Goal: Find specific page/section: Find specific page/section

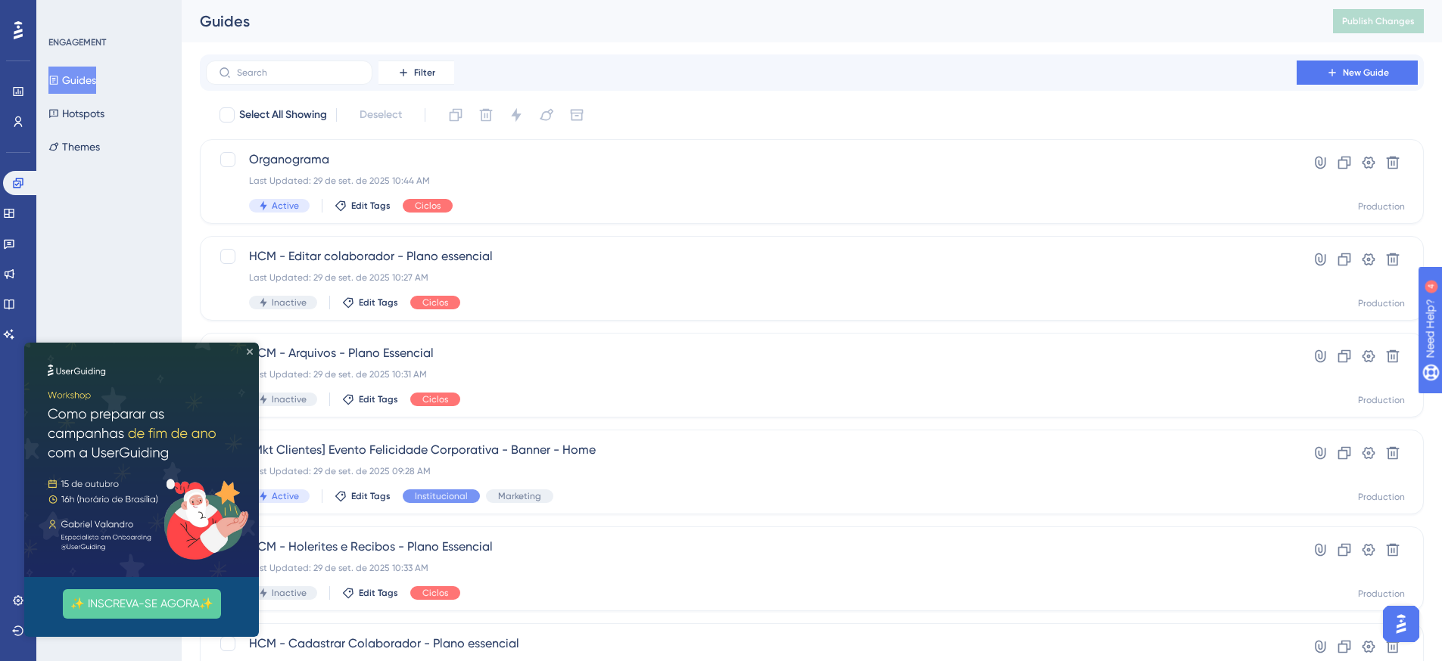
click at [249, 351] on icon "Close Preview" at bounding box center [250, 352] width 6 height 6
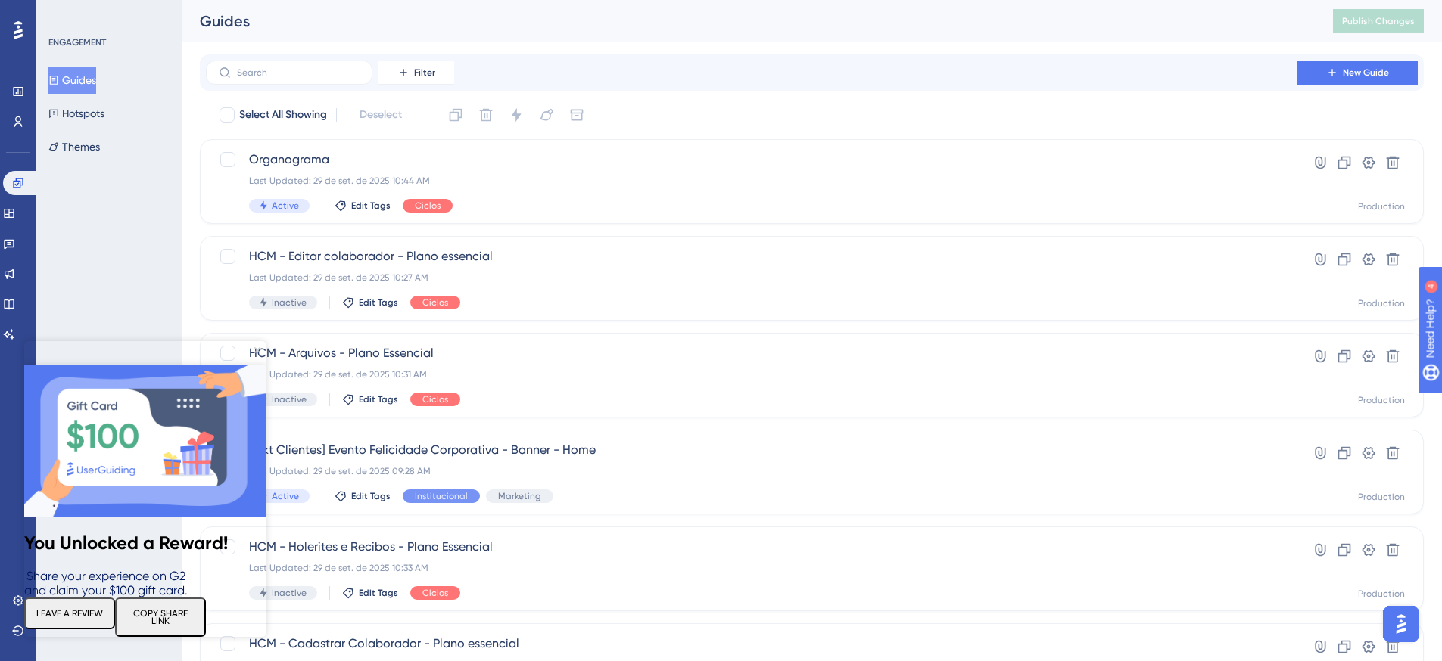
drag, startPoint x: 254, startPoint y: 351, endPoint x: 291, endPoint y: 680, distance: 330.5
click at [254, 351] on icon "Close Preview" at bounding box center [257, 350] width 6 height 6
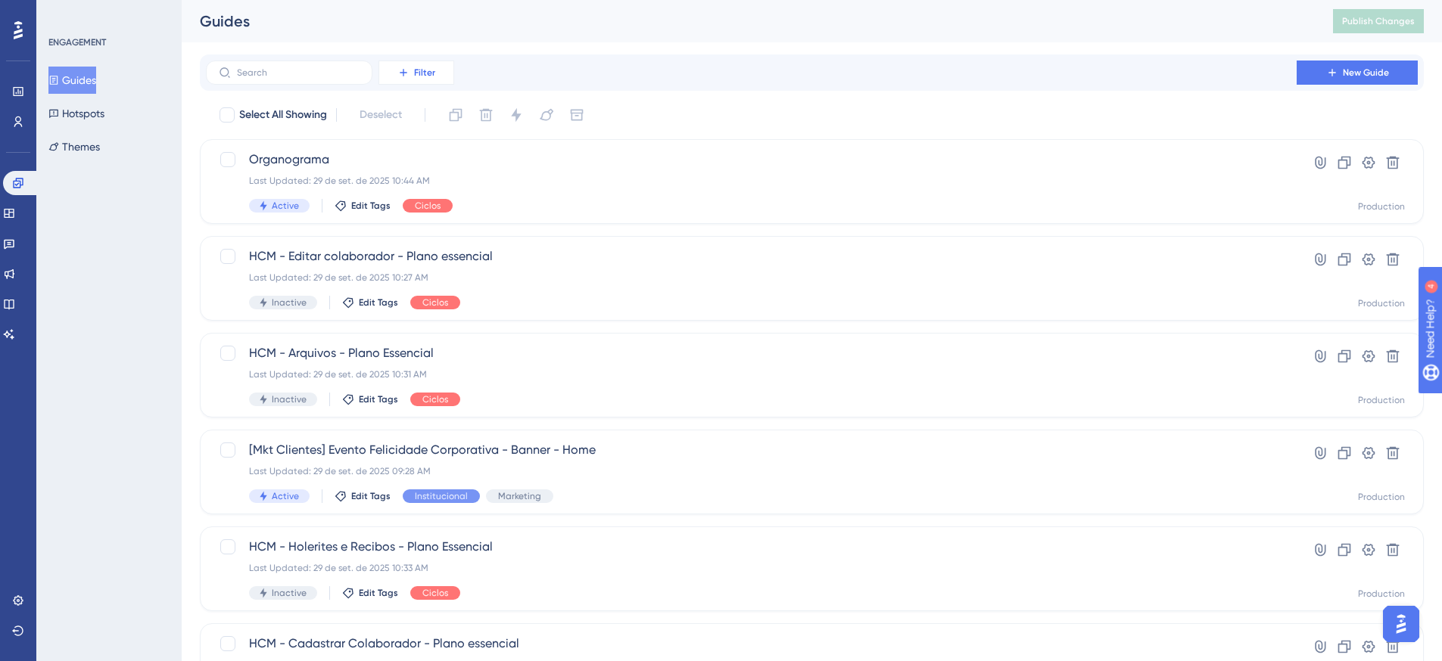
click at [432, 73] on span "Filter" at bounding box center [424, 73] width 21 height 12
click at [432, 114] on div "Tags Tags" at bounding box center [431, 116] width 62 height 30
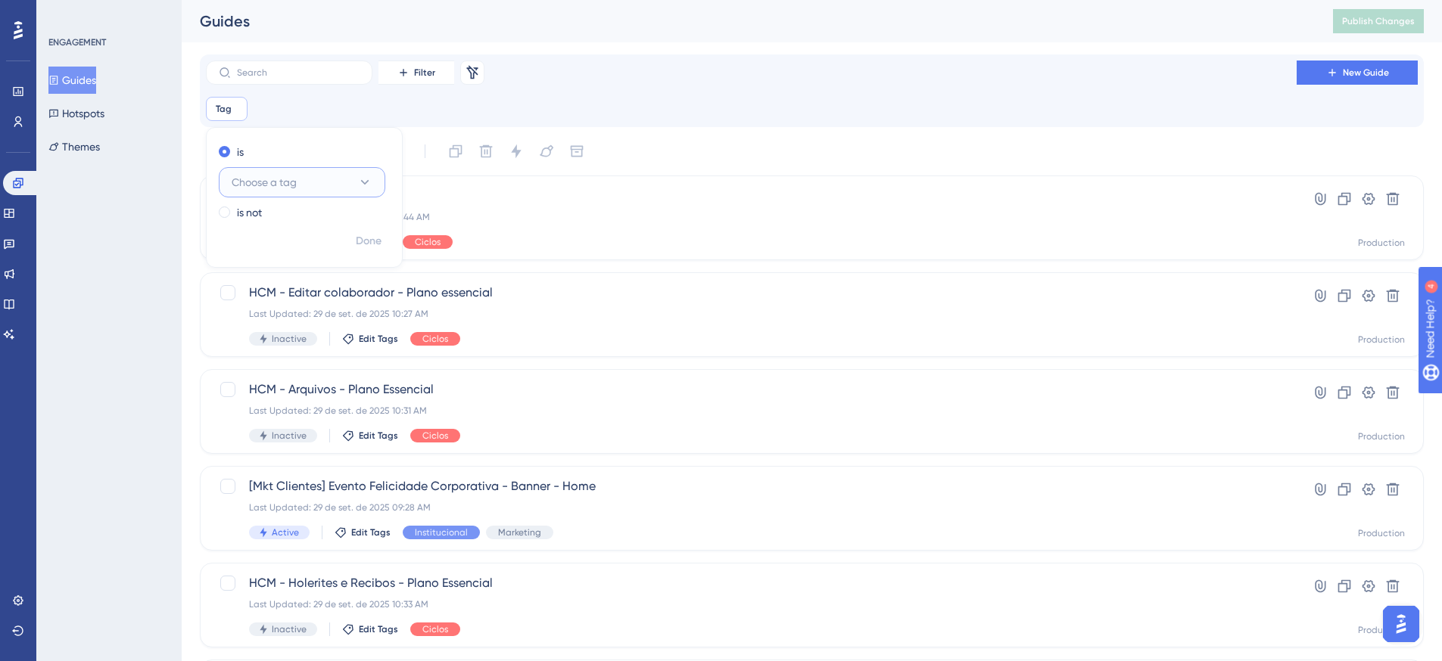
click at [292, 184] on span "Choose a tag" at bounding box center [264, 182] width 65 height 18
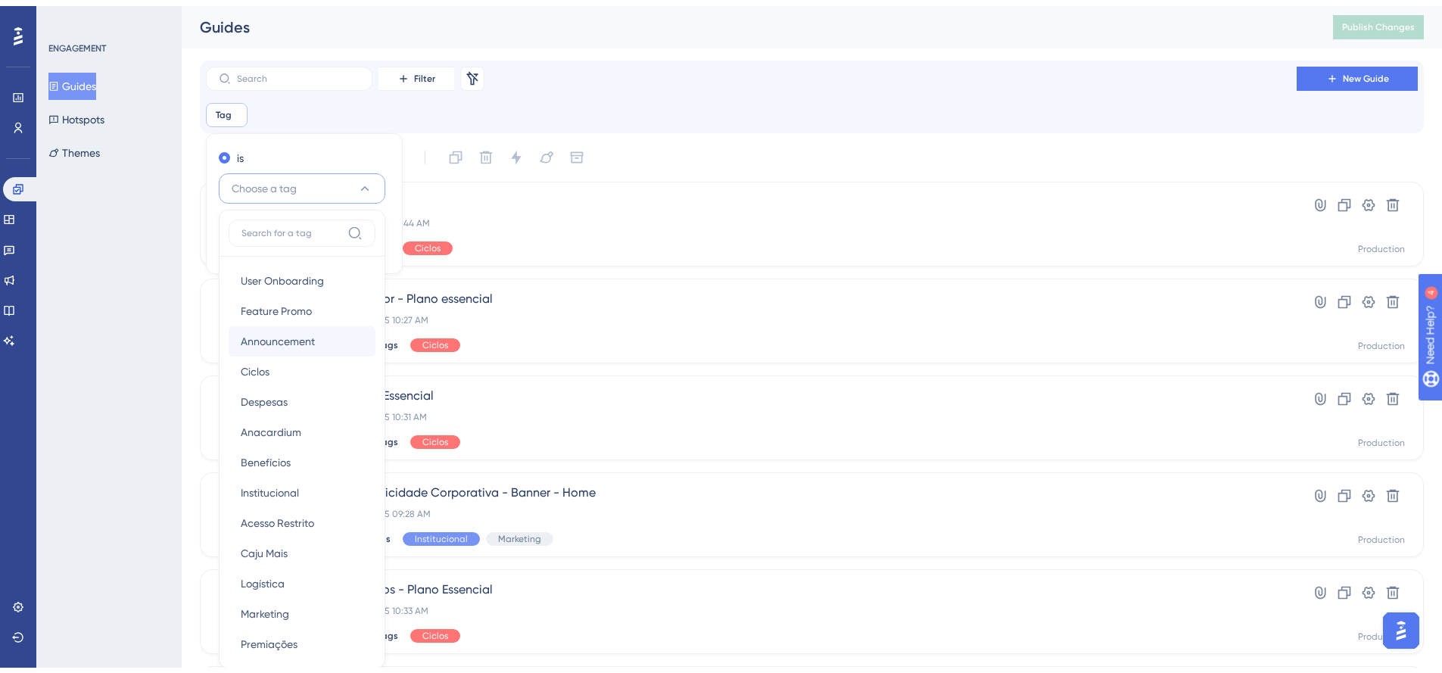
scroll to position [93, 0]
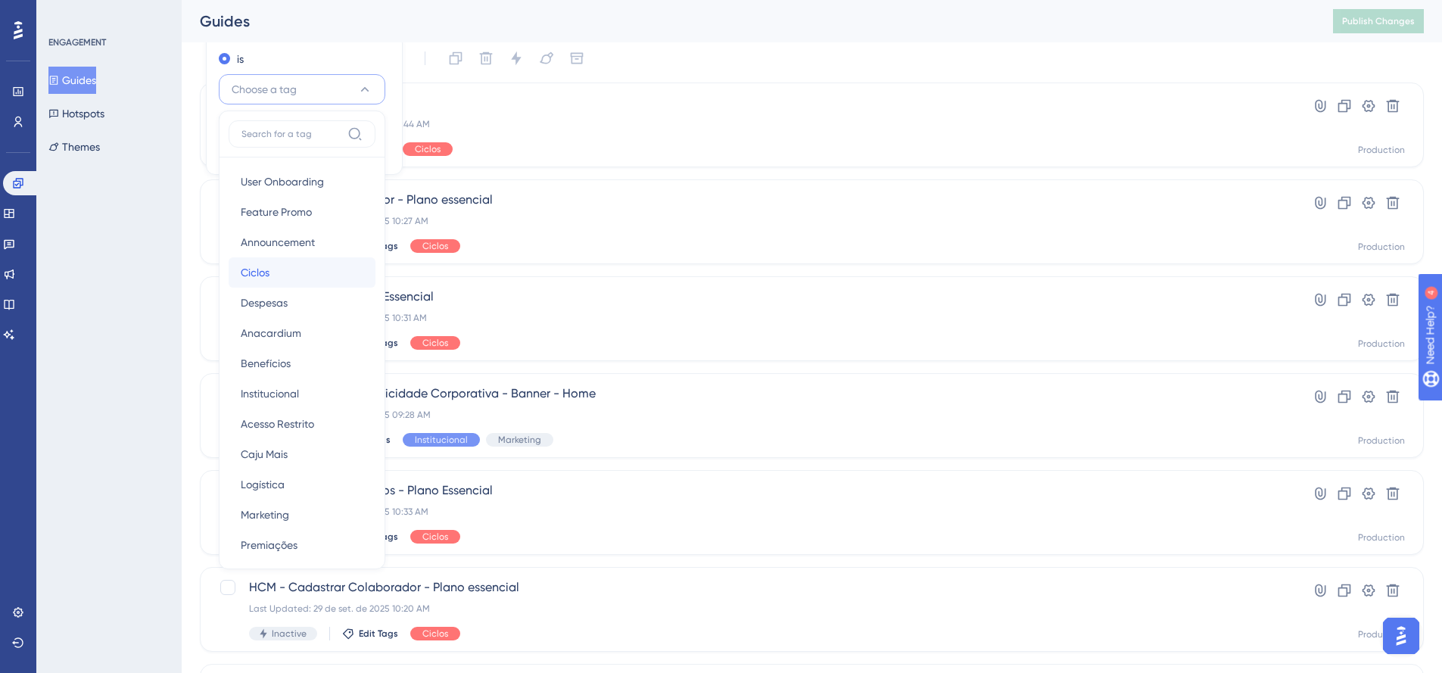
click at [327, 270] on div "Ciclos Ciclos" at bounding box center [302, 272] width 123 height 30
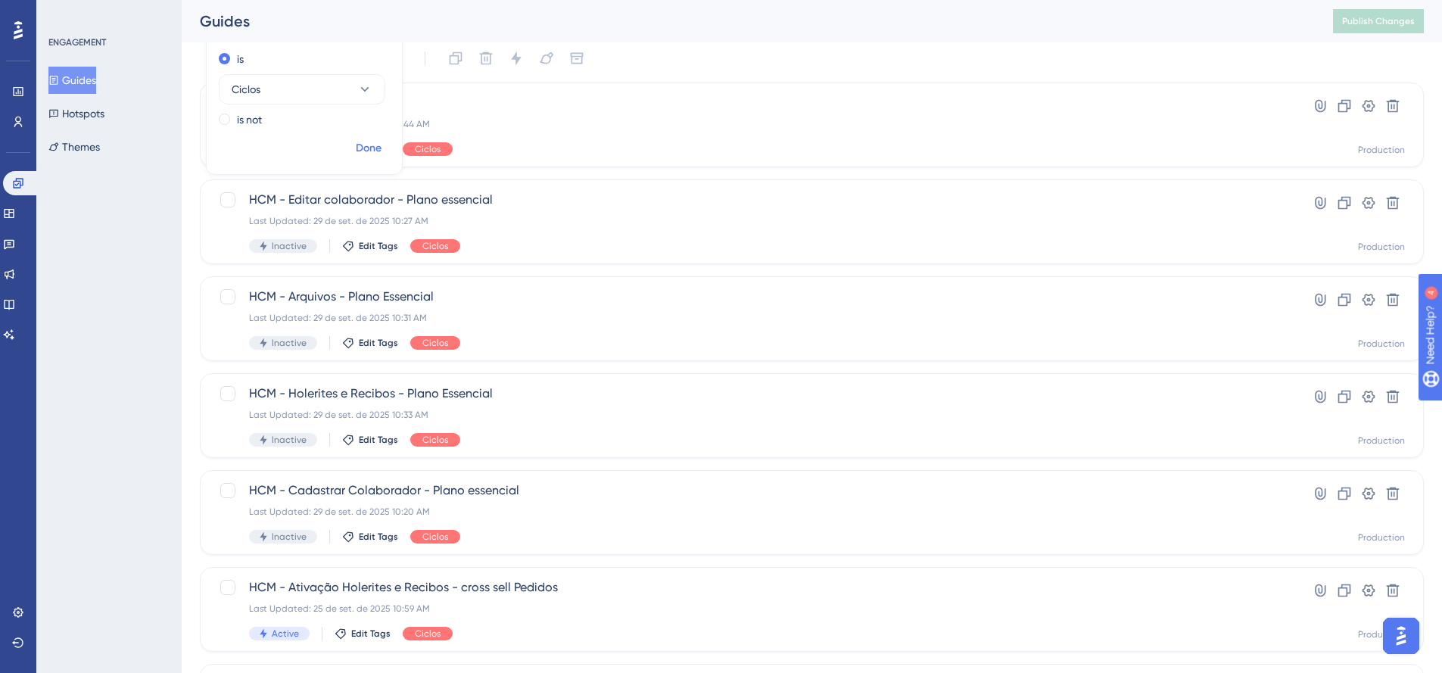
click at [376, 153] on span "Done" at bounding box center [369, 148] width 26 height 18
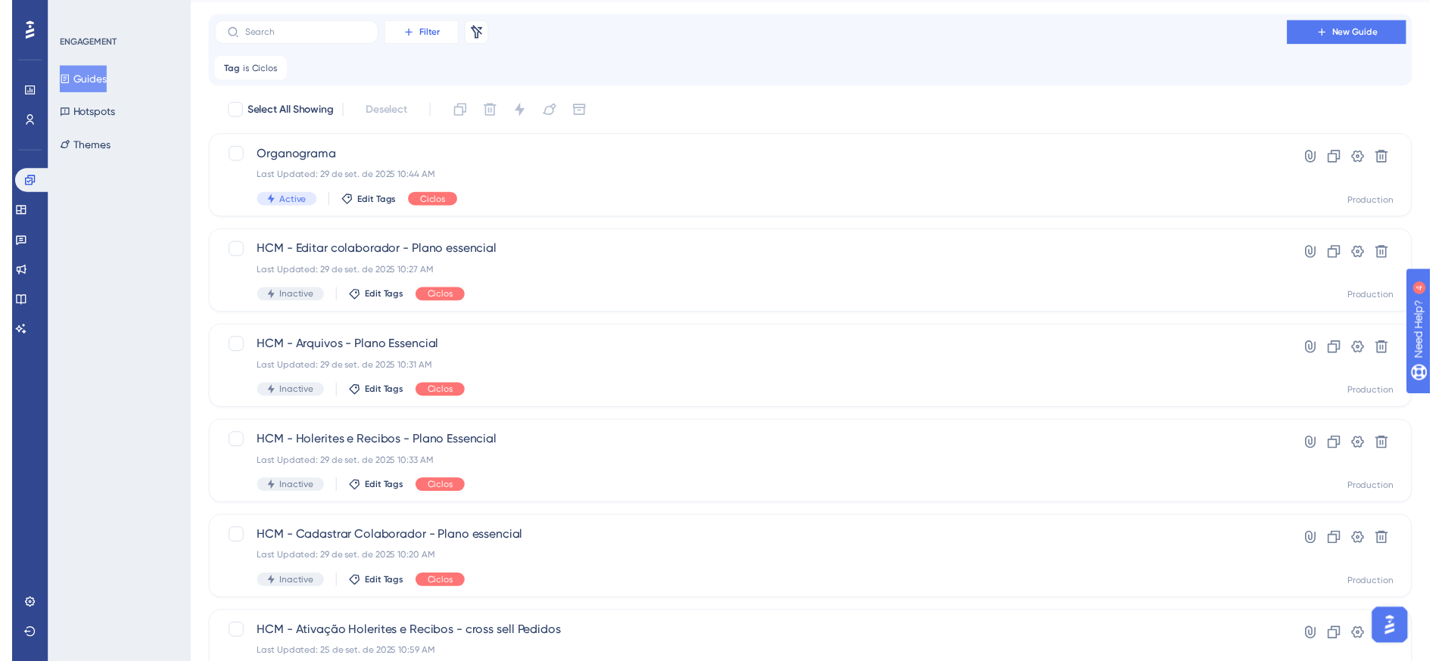
scroll to position [0, 0]
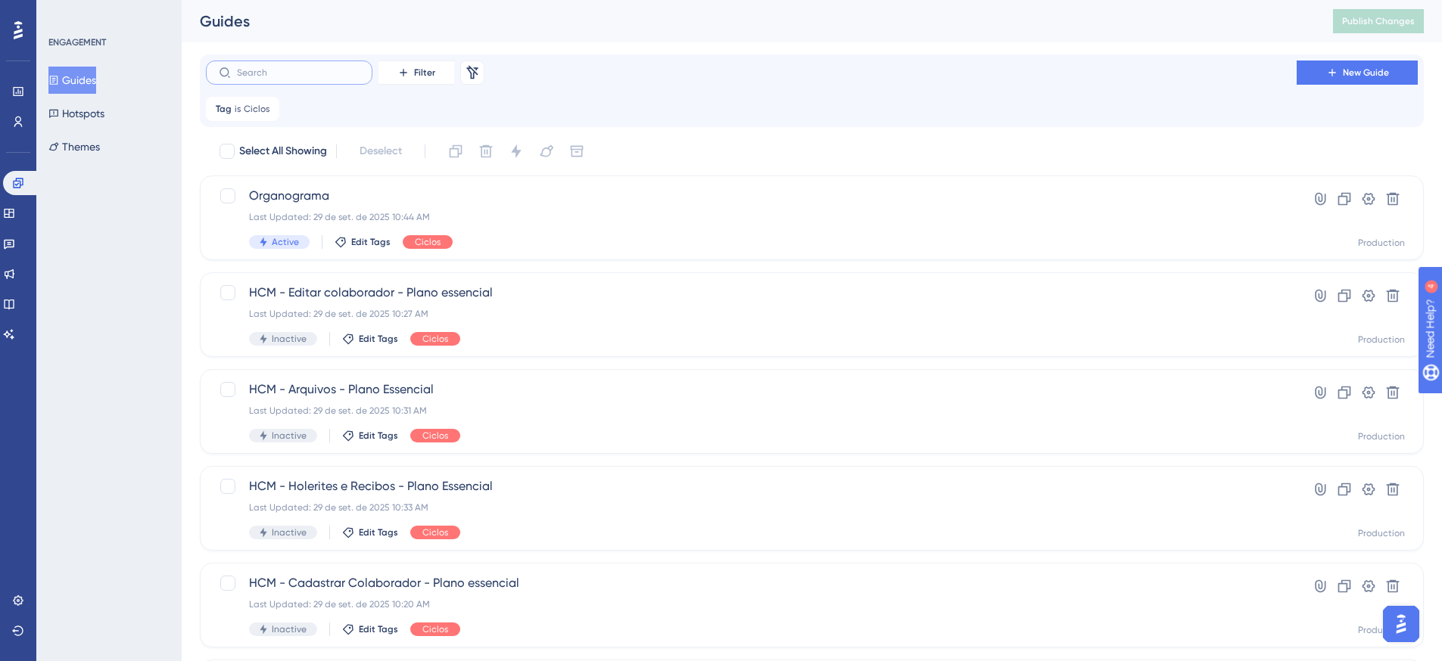
click at [320, 70] on input "text" at bounding box center [298, 72] width 123 height 11
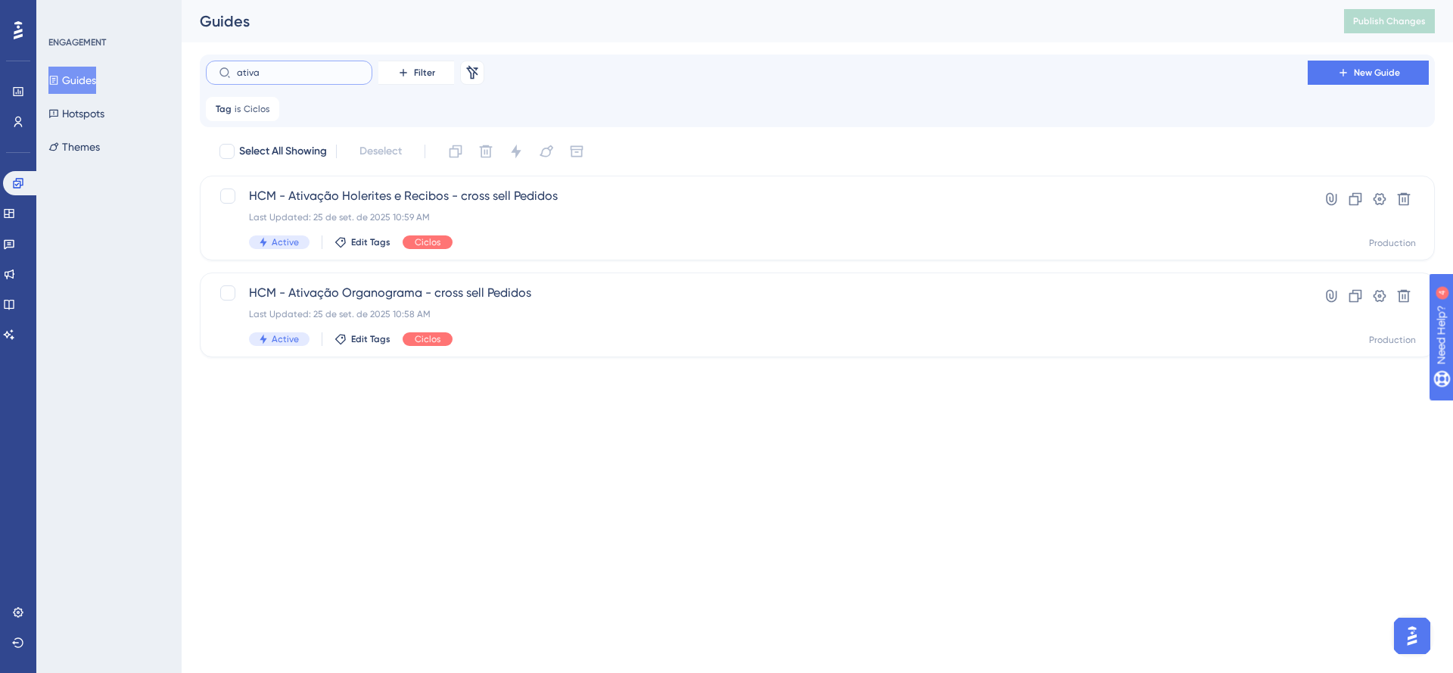
type input "ativa'"
checkbox input "true"
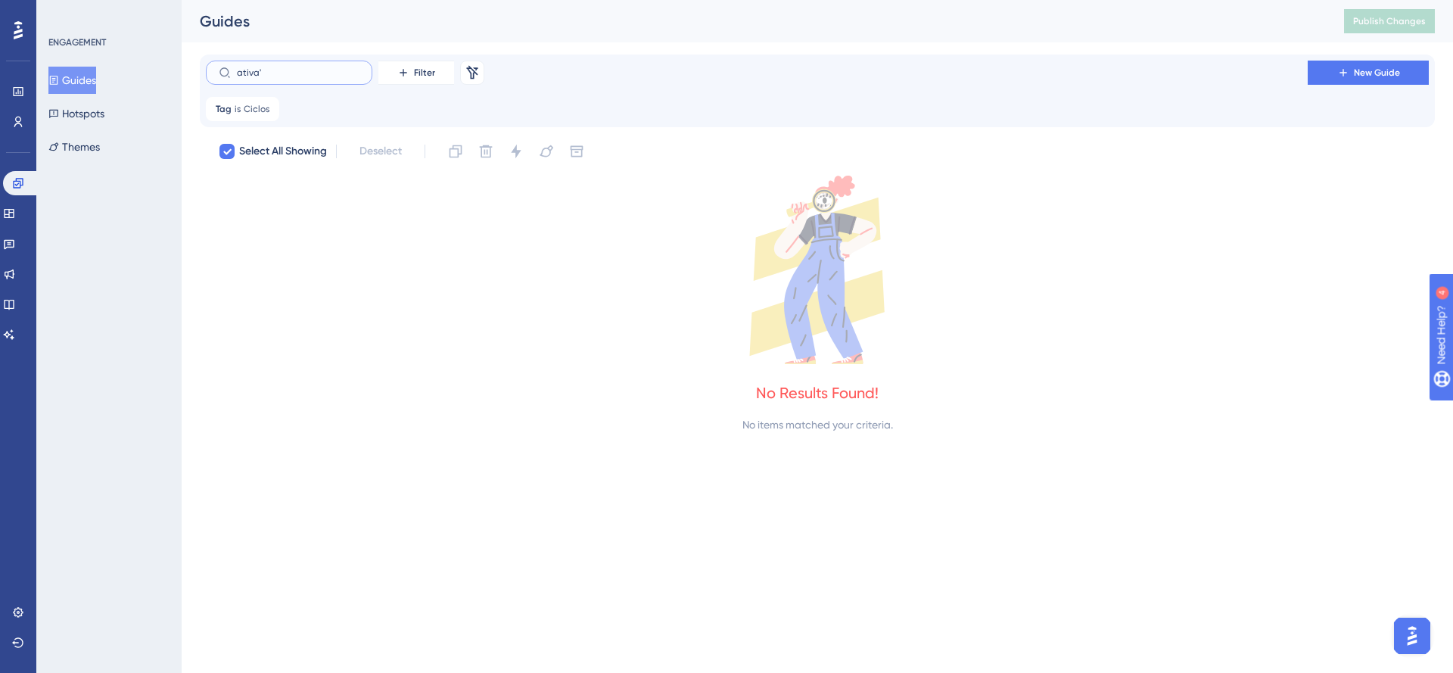
type input "ativaç"
checkbox input "false"
type input "ativaç˜"
checkbox input "true"
type input "ativaçã"
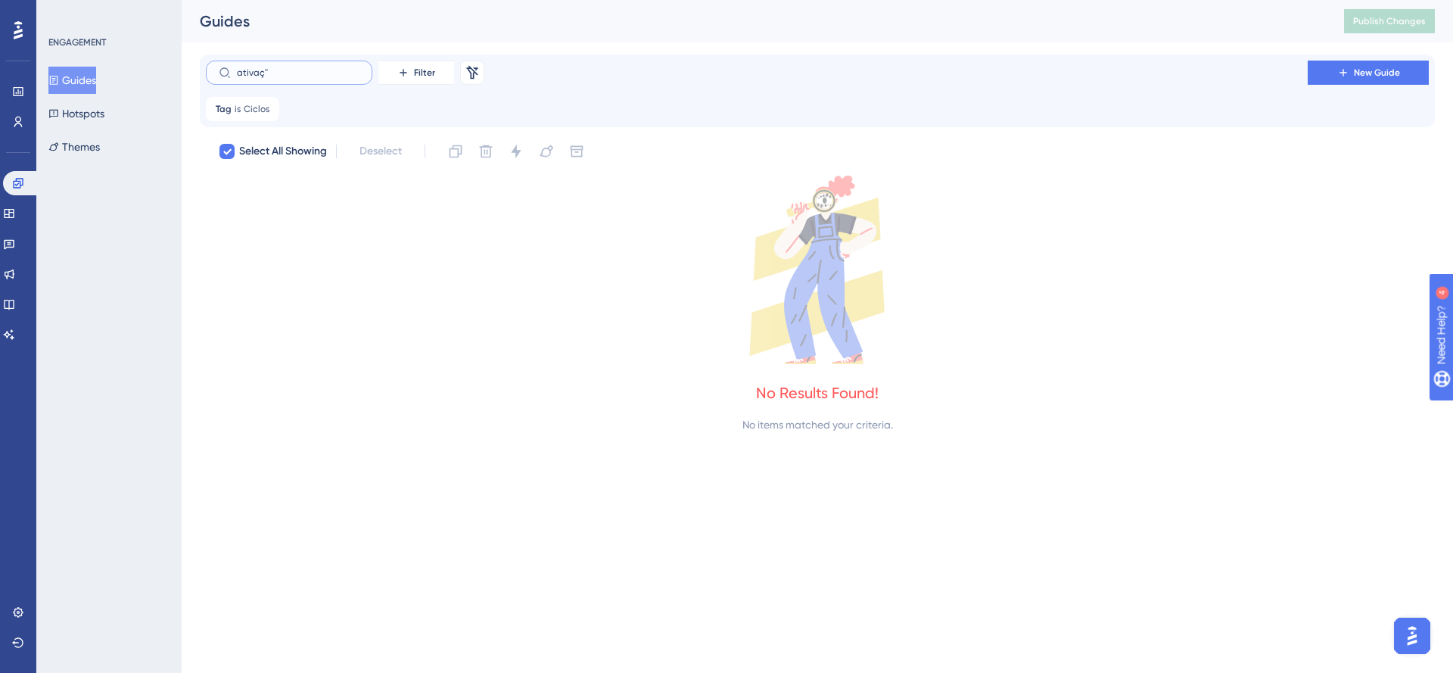
checkbox input "false"
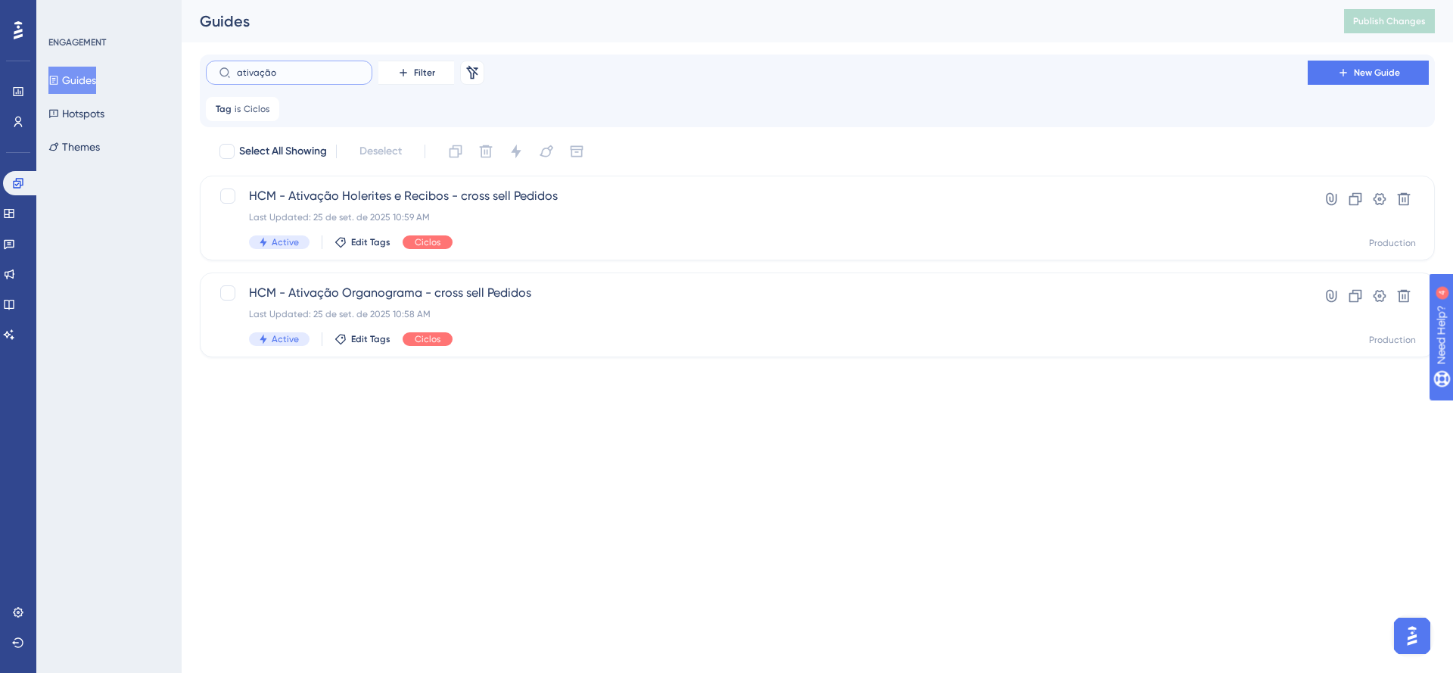
type input "ativação"
click at [504, 216] on div "Last Updated: 25 de set. de 2025 10:59 AM" at bounding box center [757, 217] width 1016 height 12
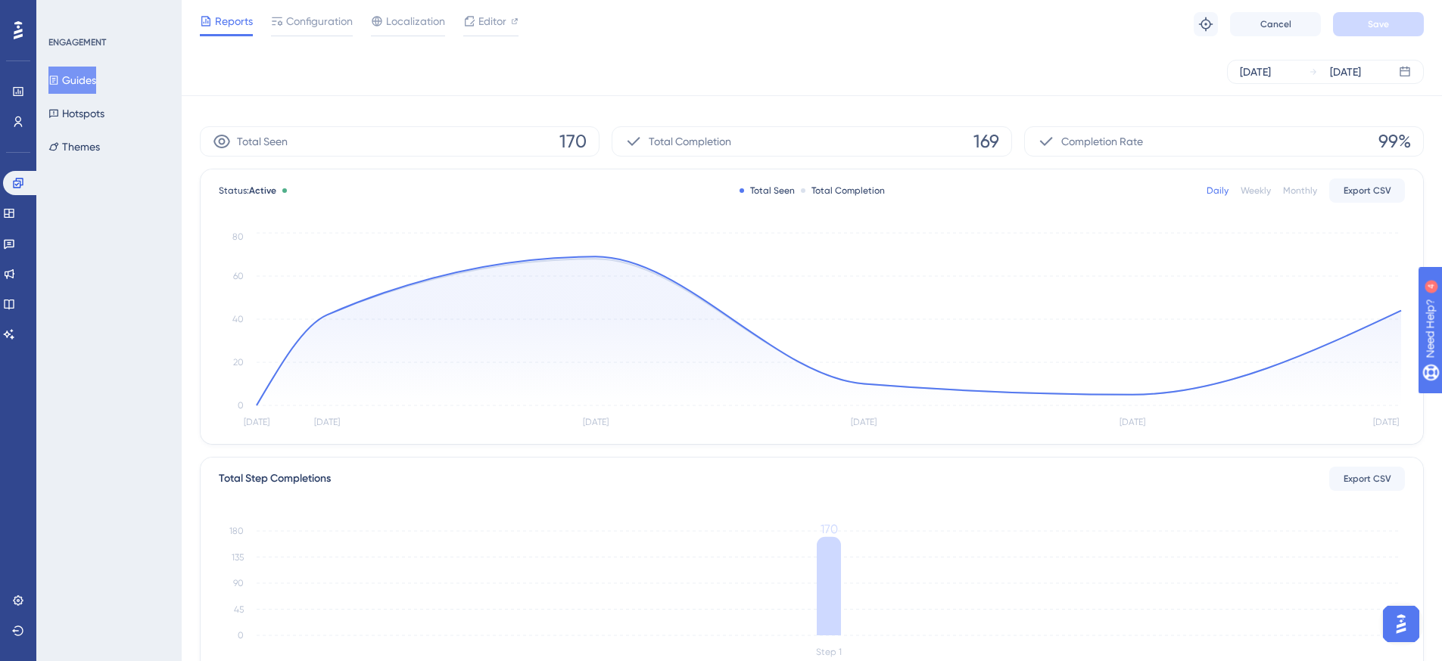
scroll to position [0, 3]
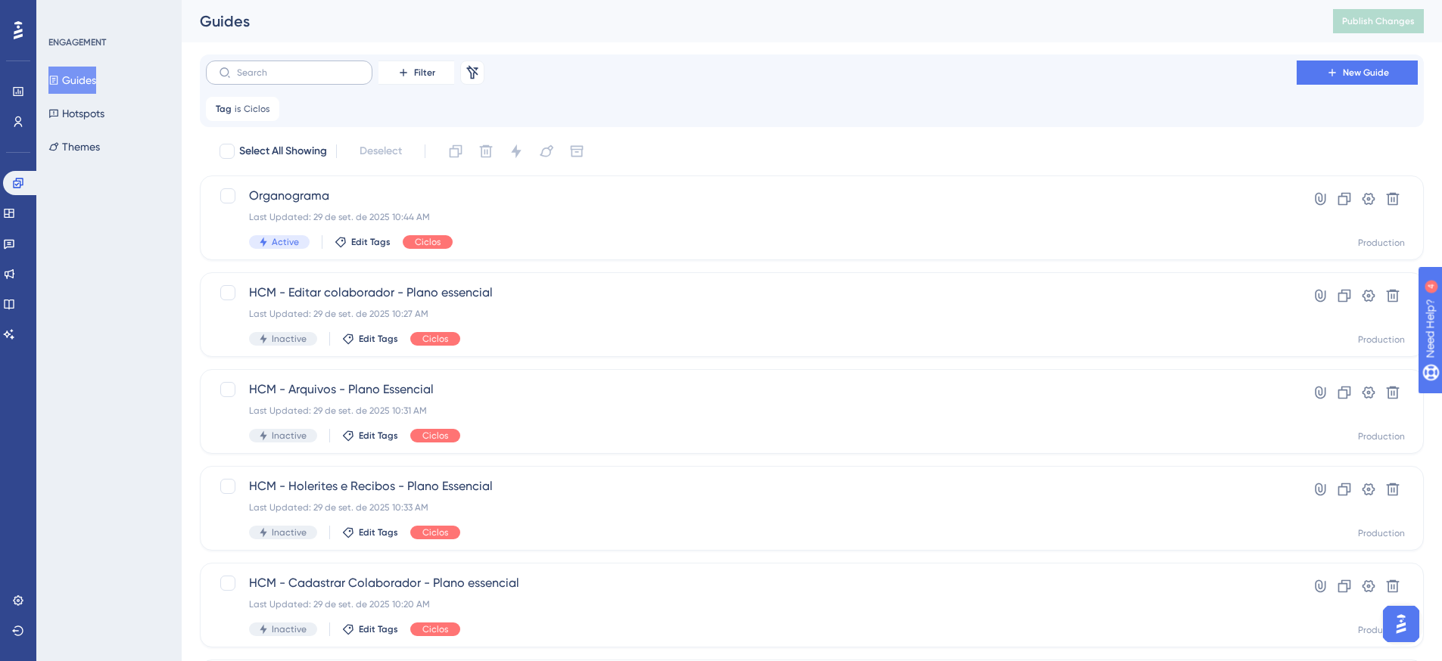
click at [328, 81] on label at bounding box center [289, 73] width 167 height 24
click at [328, 78] on input "text" at bounding box center [298, 72] width 123 height 11
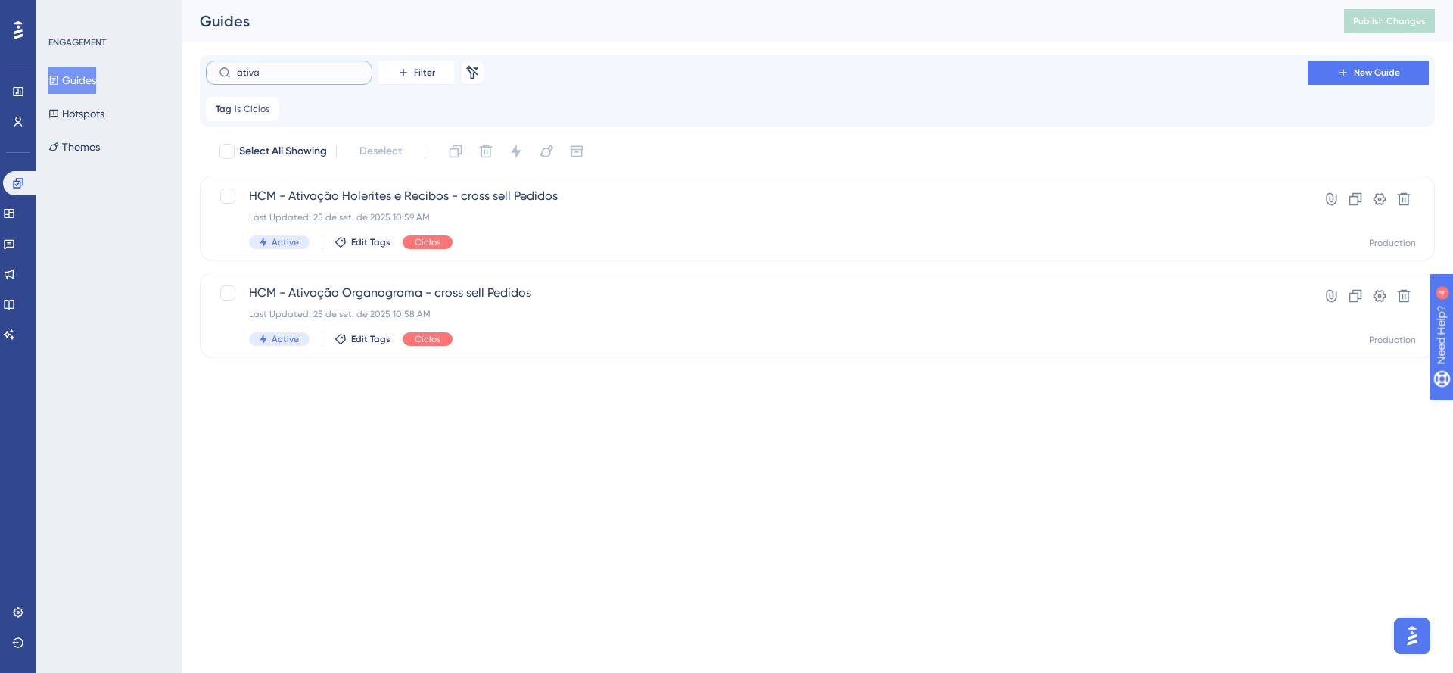
type input "ativa'"
checkbox input "true"
type input "ativaç"
checkbox input "false"
type input "ativaç˜"
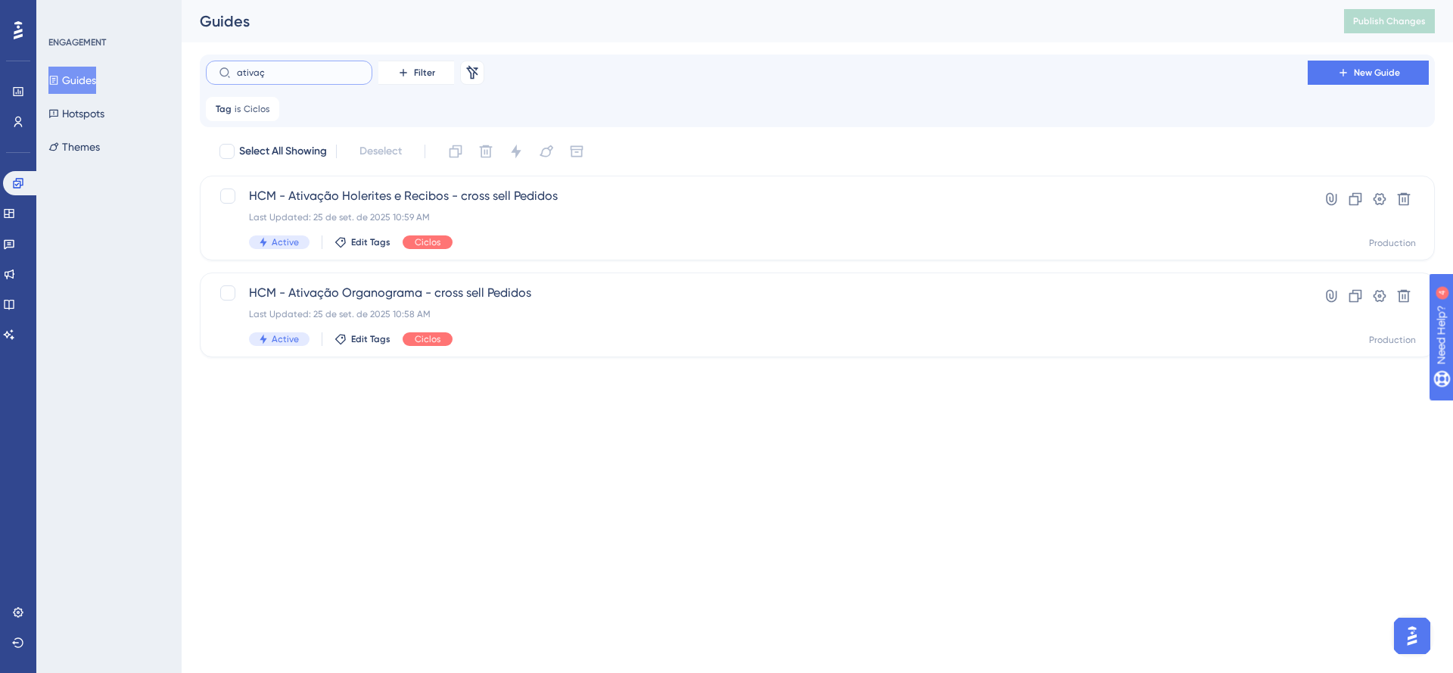
checkbox input "true"
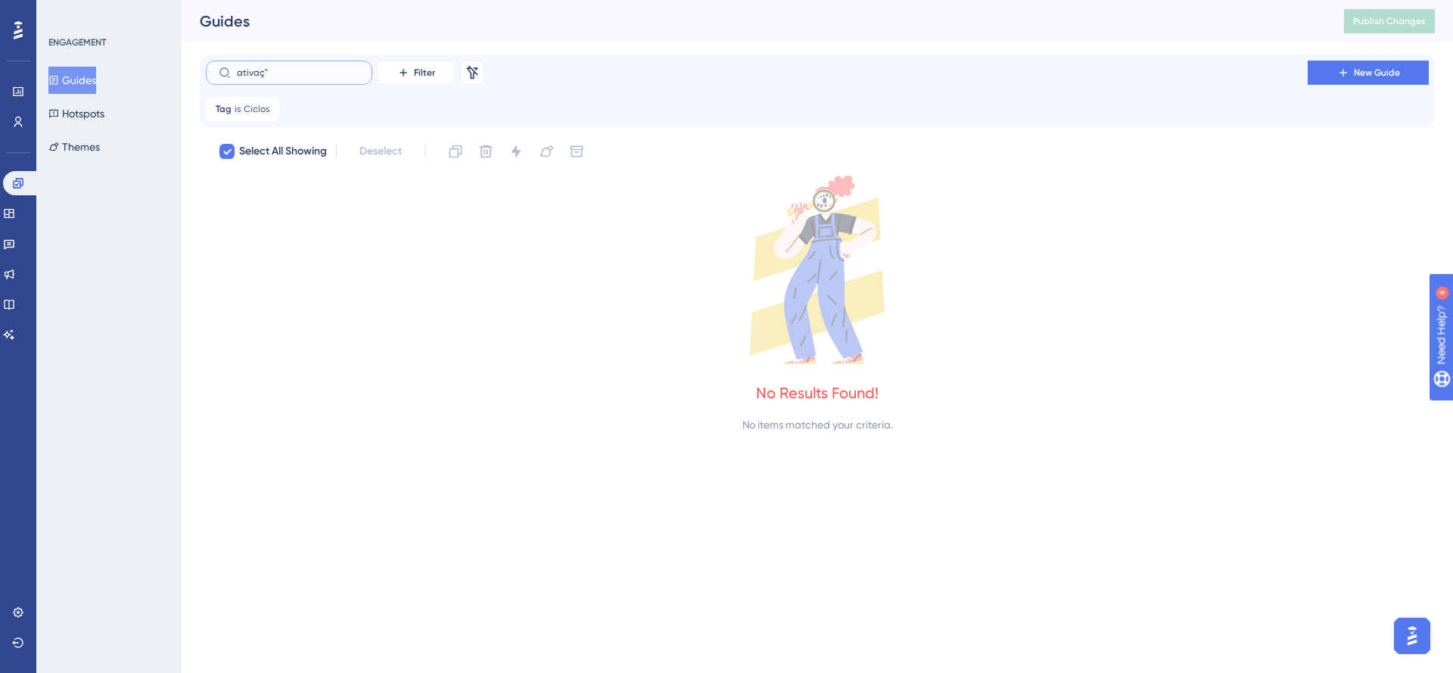
type input "ativaçã"
checkbox input "false"
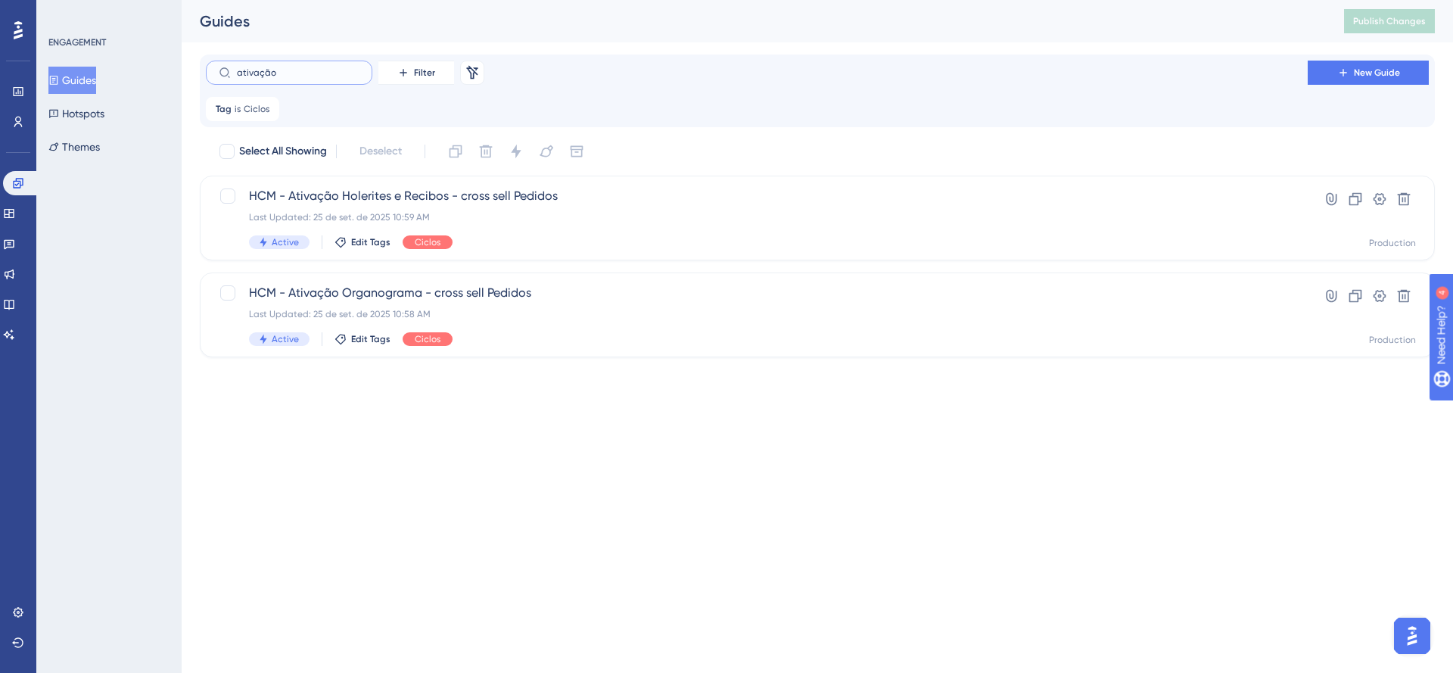
type input "ativação"
click at [531, 300] on span "HCM - Ativação Organograma - cross sell Pedidos" at bounding box center [757, 293] width 1016 height 18
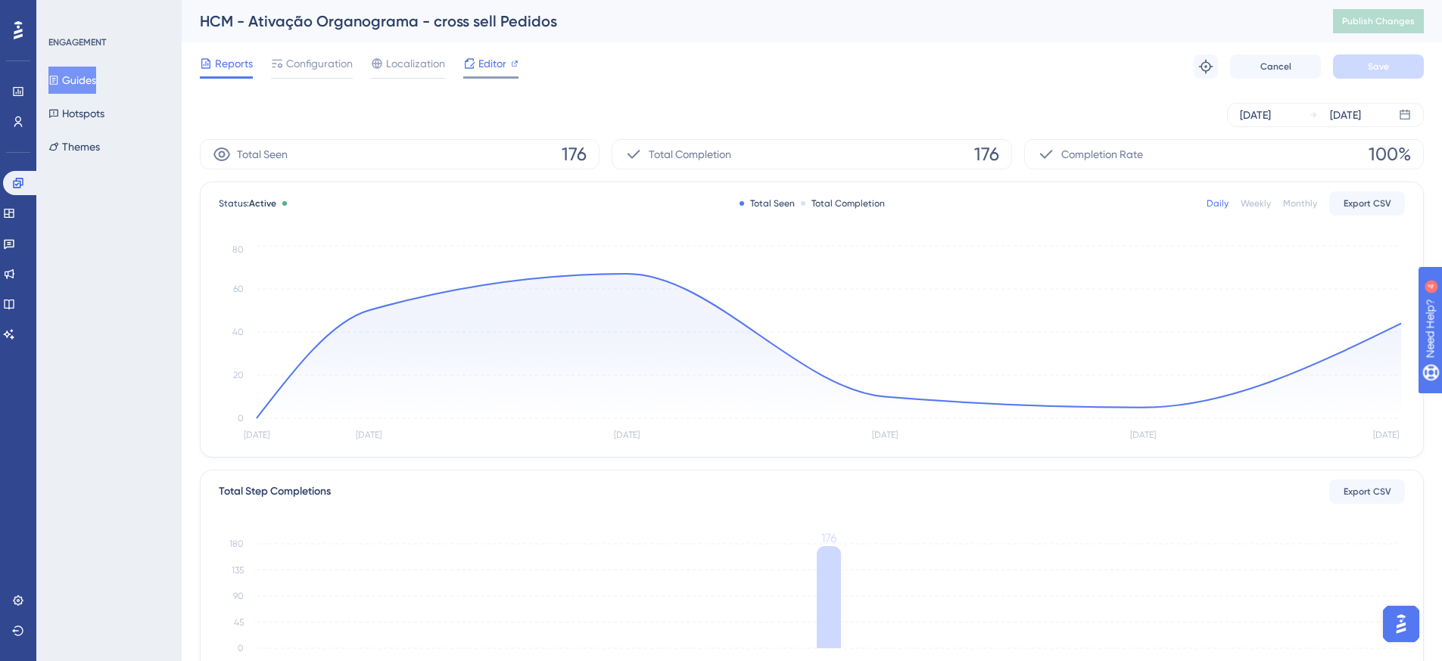
click at [475, 61] on div "Editor" at bounding box center [490, 63] width 55 height 18
